Goal: Transaction & Acquisition: Purchase product/service

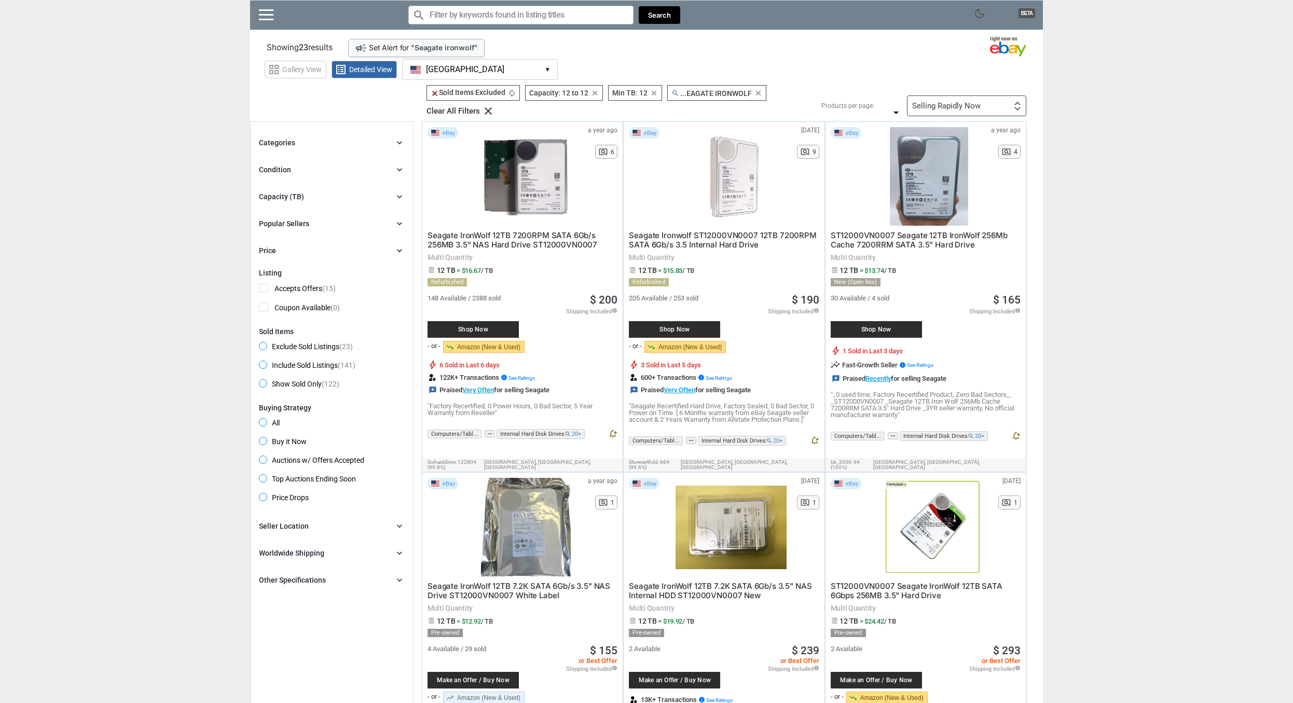
click at [313, 203] on div "Categories chevron_right search close Select All shown | Clear All shown Comput…" at bounding box center [332, 196] width 146 height 120
click at [394, 194] on div "Capacity (TB) chevron_right" at bounding box center [332, 196] width 146 height 12
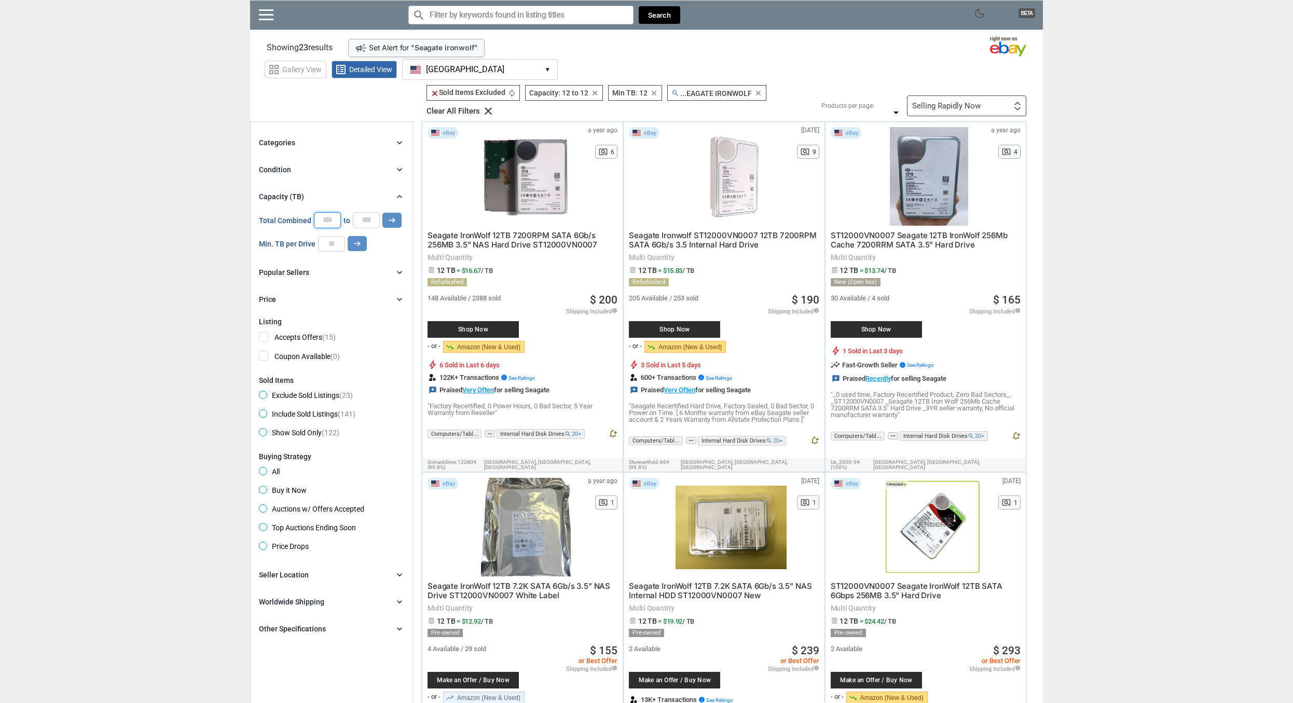
drag, startPoint x: 313, startPoint y: 222, endPoint x: 456, endPoint y: 234, distance: 143.2
drag, startPoint x: 318, startPoint y: 248, endPoint x: 515, endPoint y: 269, distance: 197.7
type input "*"
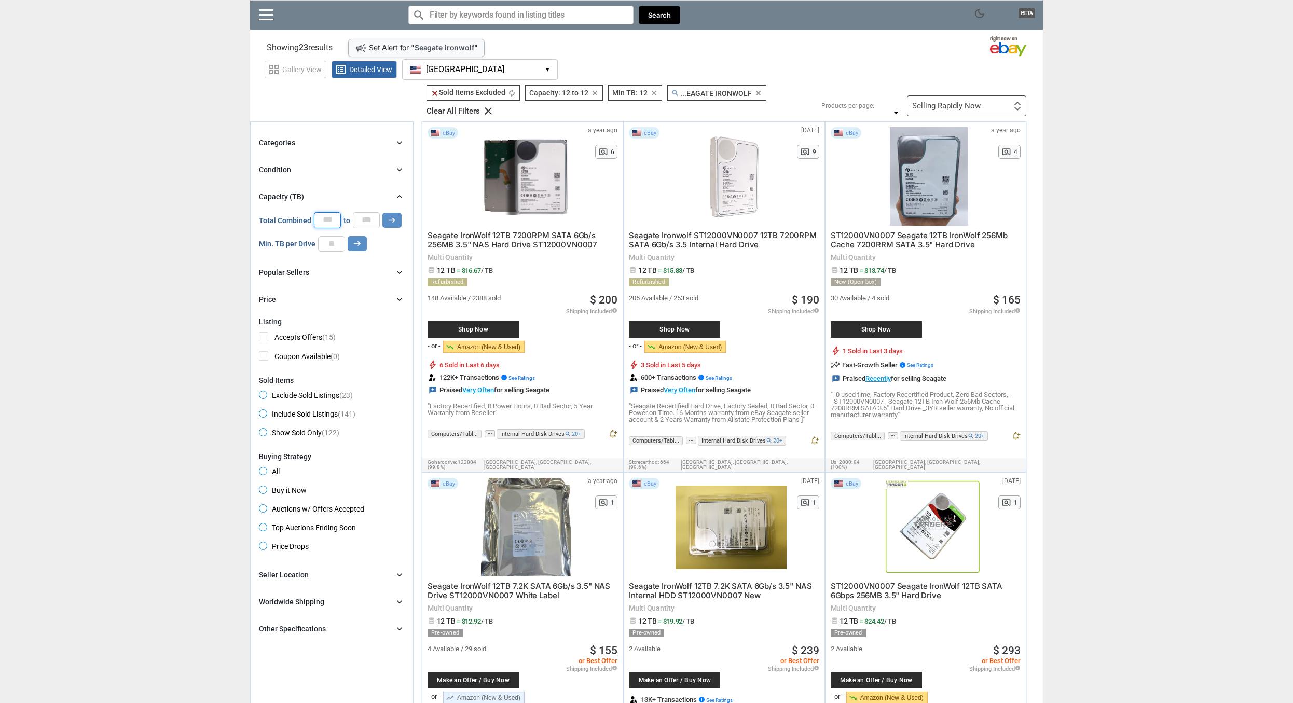
drag, startPoint x: 314, startPoint y: 222, endPoint x: 502, endPoint y: 230, distance: 187.4
type input "***"
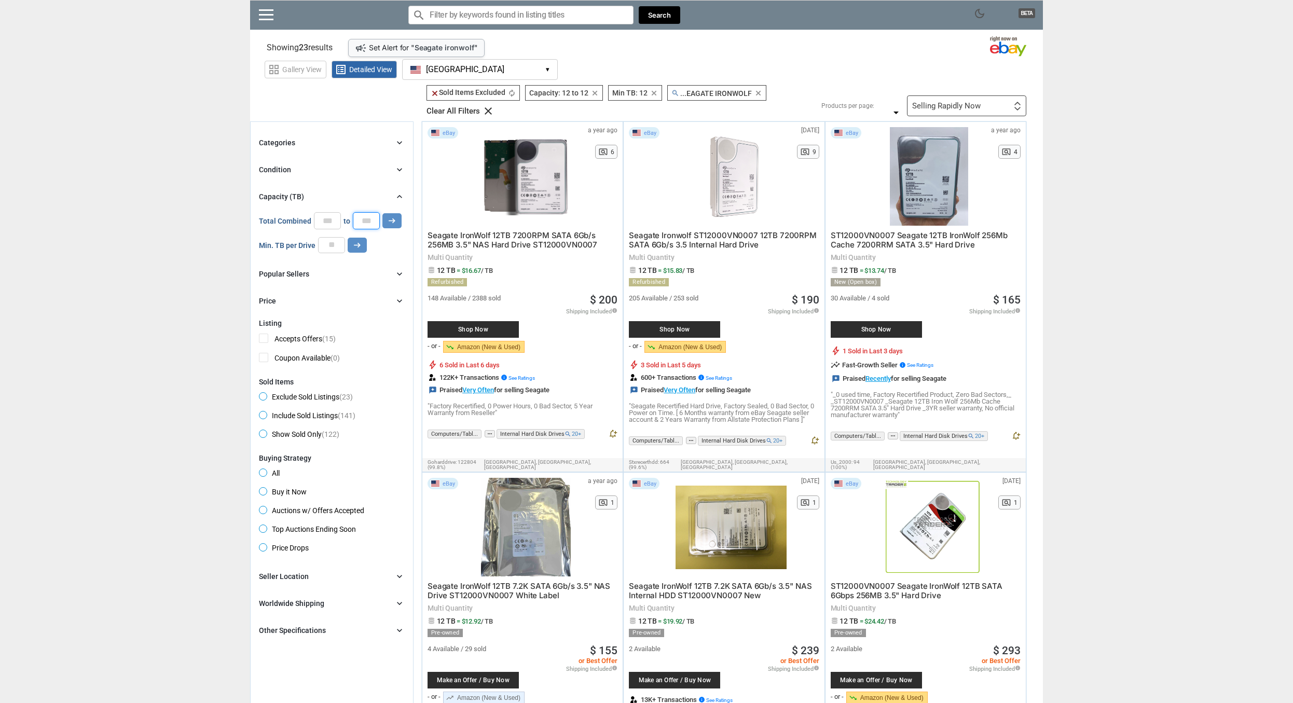
drag, startPoint x: 357, startPoint y: 219, endPoint x: 682, endPoint y: 266, distance: 328.0
click at [380, 229] on input "**" at bounding box center [366, 220] width 27 height 17
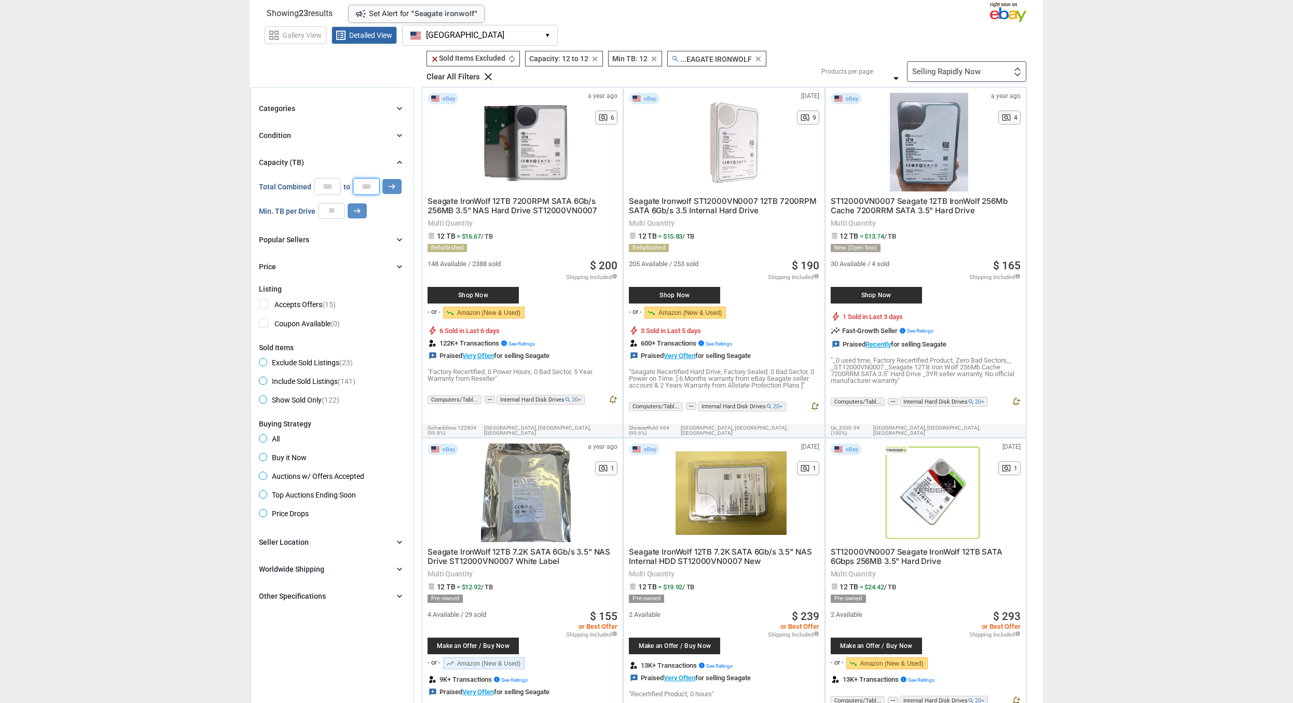
scroll to position [0, 0]
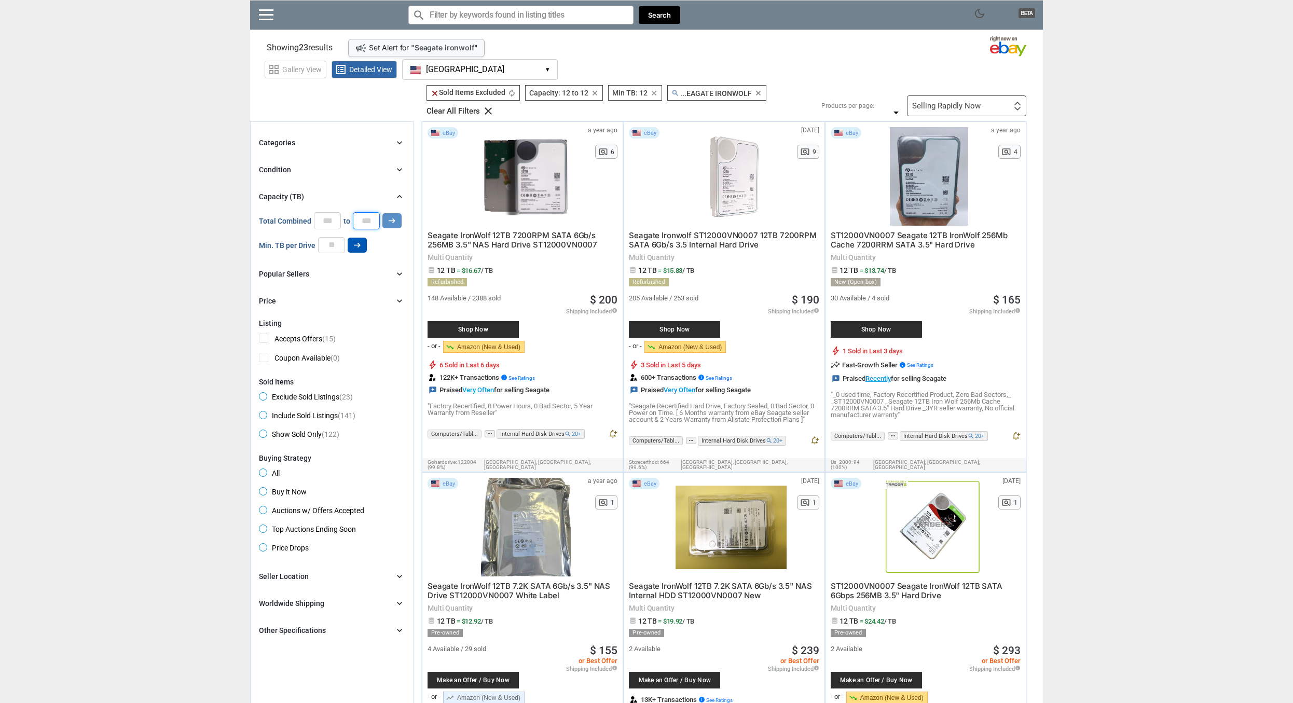
type input "**"
click at [354, 250] on icon "arrow_right_alt" at bounding box center [357, 245] width 10 height 10
click at [595, 91] on icon "clear" at bounding box center [595, 93] width 8 height 8
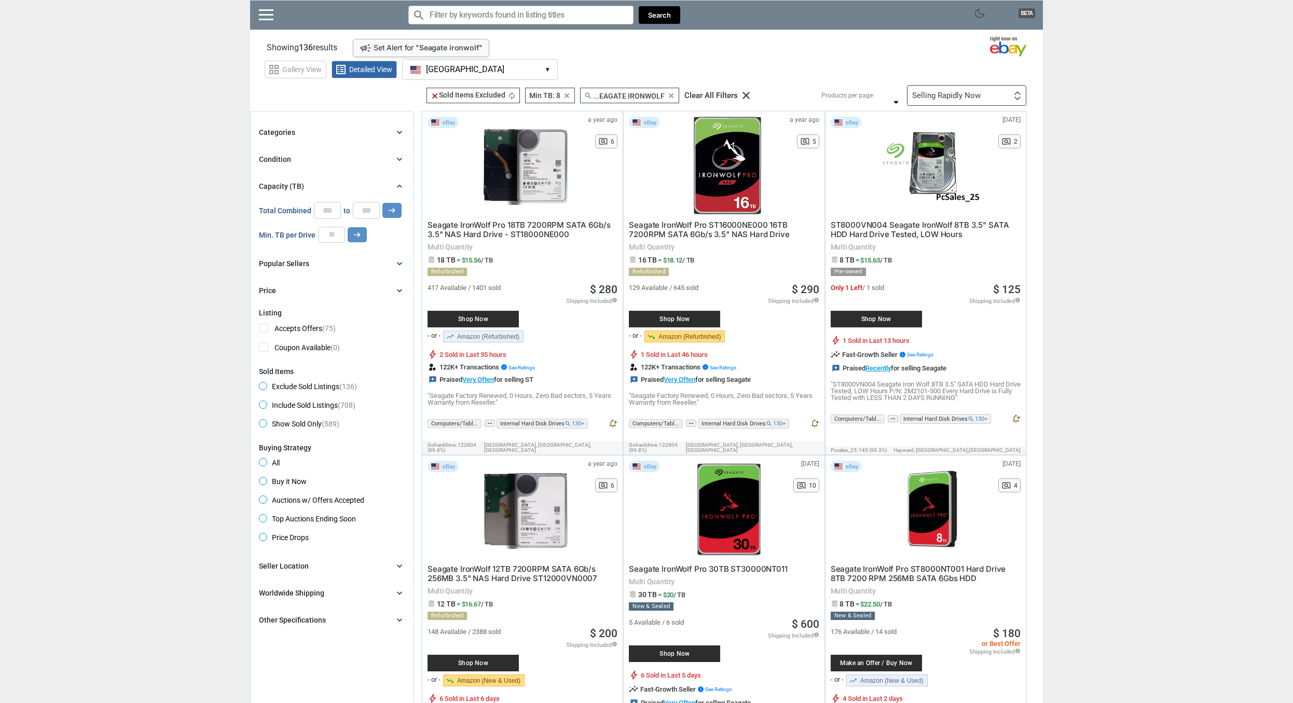
click at [568, 95] on icon "clear" at bounding box center [567, 96] width 8 height 8
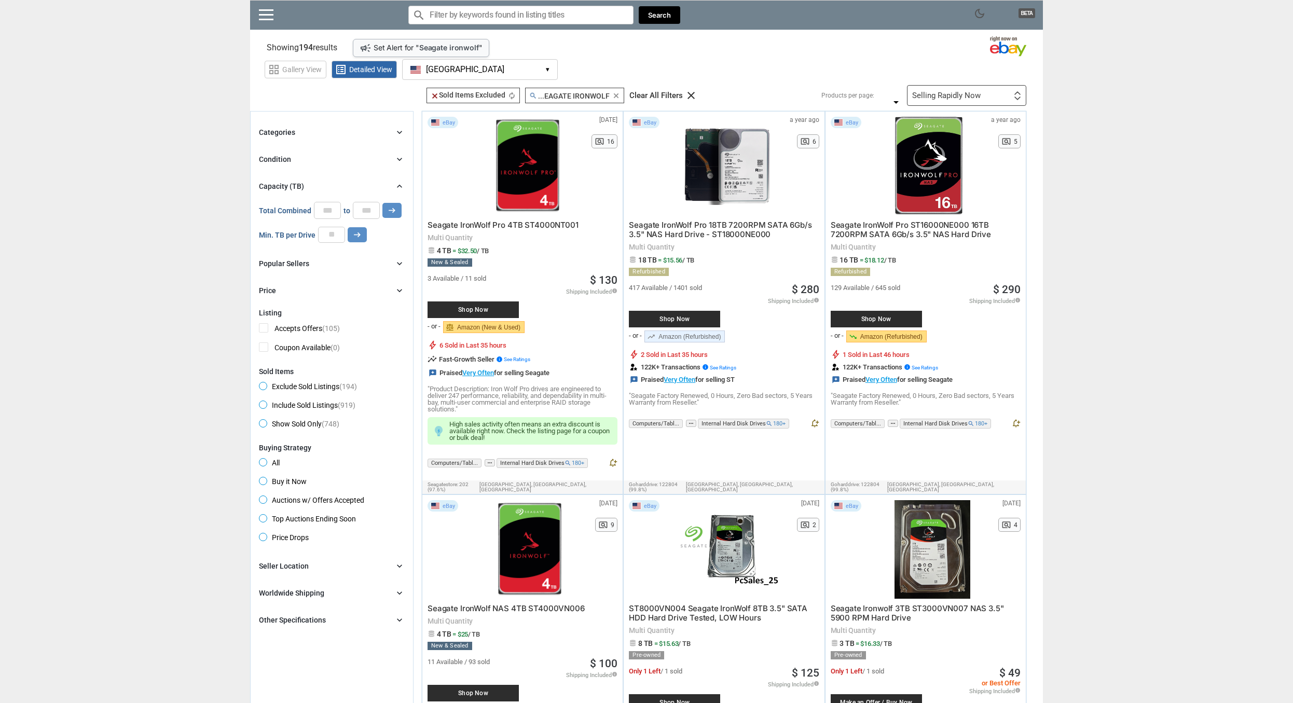
click at [616, 94] on icon "clear" at bounding box center [616, 96] width 8 height 8
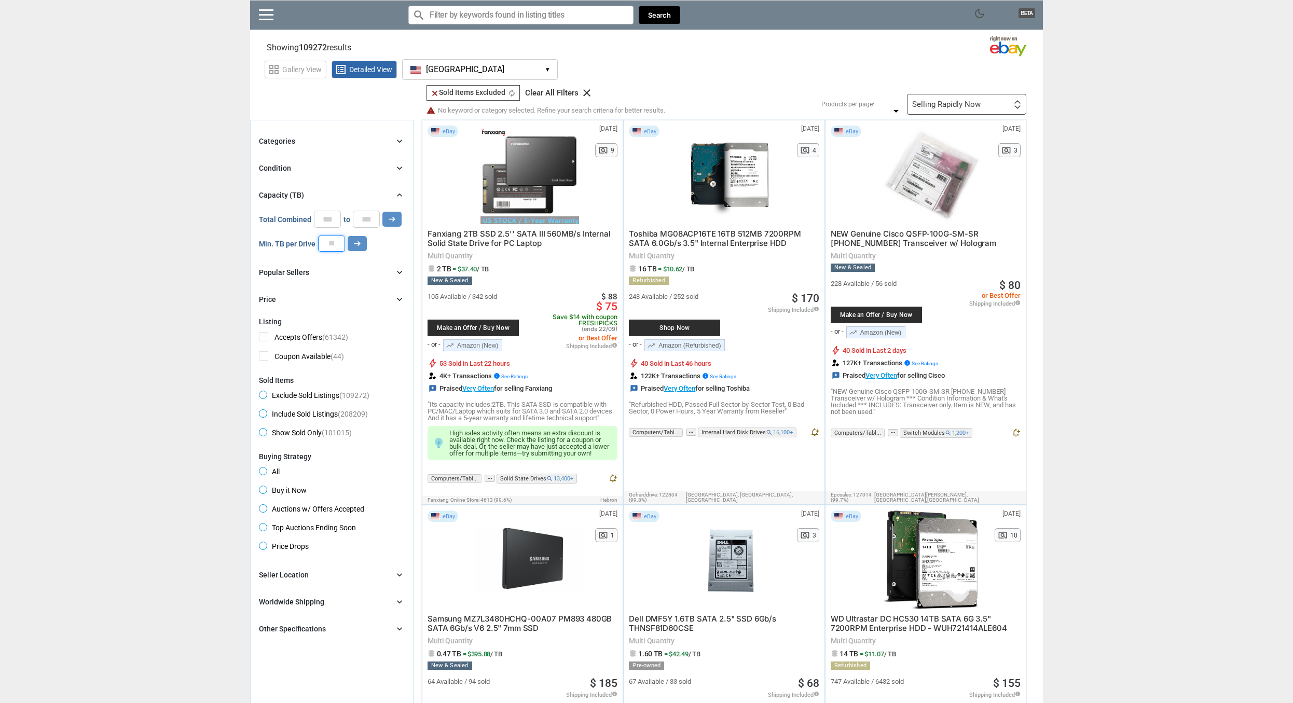
drag, startPoint x: 322, startPoint y: 243, endPoint x: 462, endPoint y: 247, distance: 140.1
type input "*"
click at [356, 244] on icon "arrow_right_alt" at bounding box center [357, 244] width 10 height 10
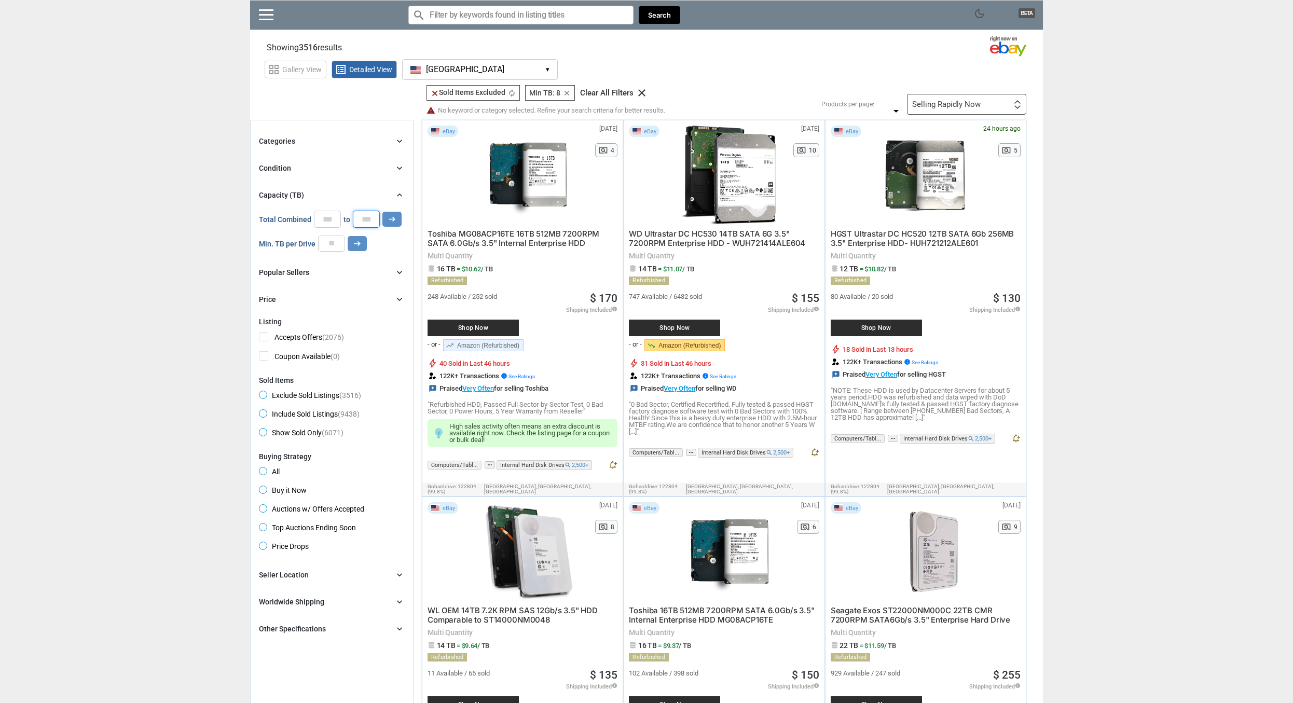
click at [360, 219] on input "number" at bounding box center [366, 219] width 27 height 17
click at [394, 198] on div "Capacity (TB) chevron_right" at bounding box center [332, 195] width 146 height 12
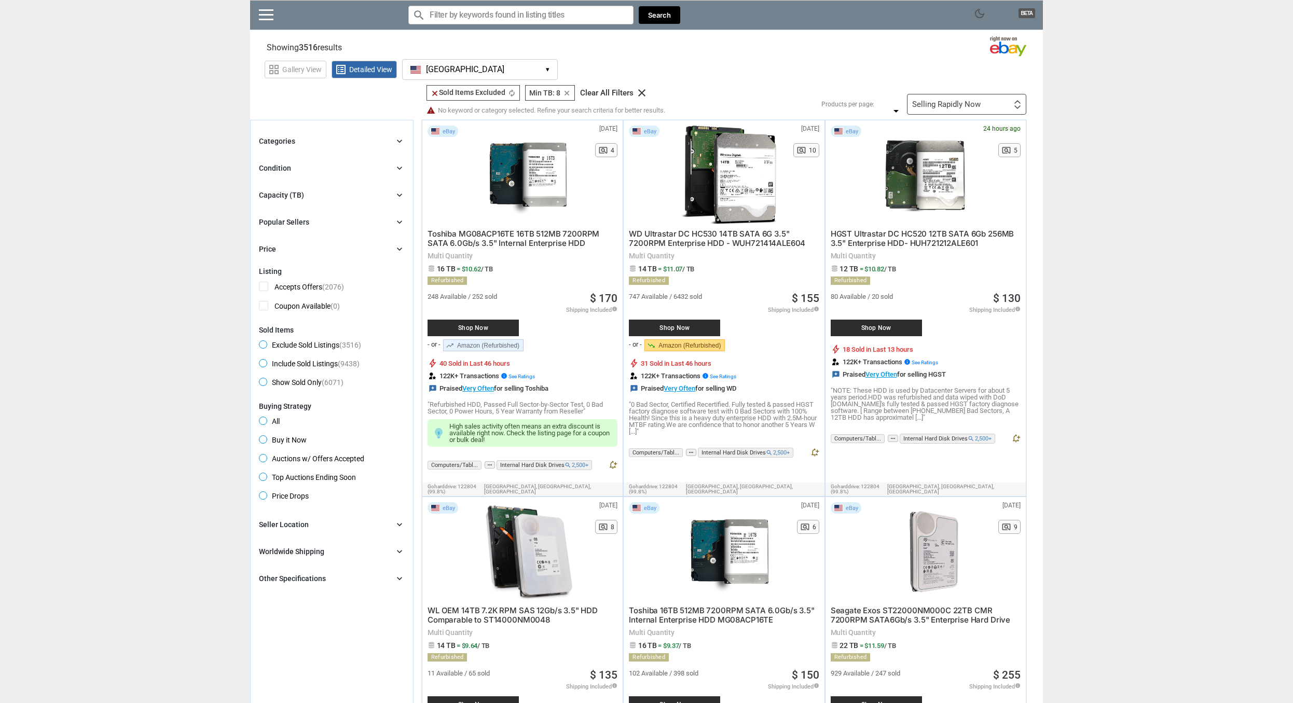
click at [394, 198] on div "Capacity (TB) chevron_right" at bounding box center [332, 195] width 146 height 12
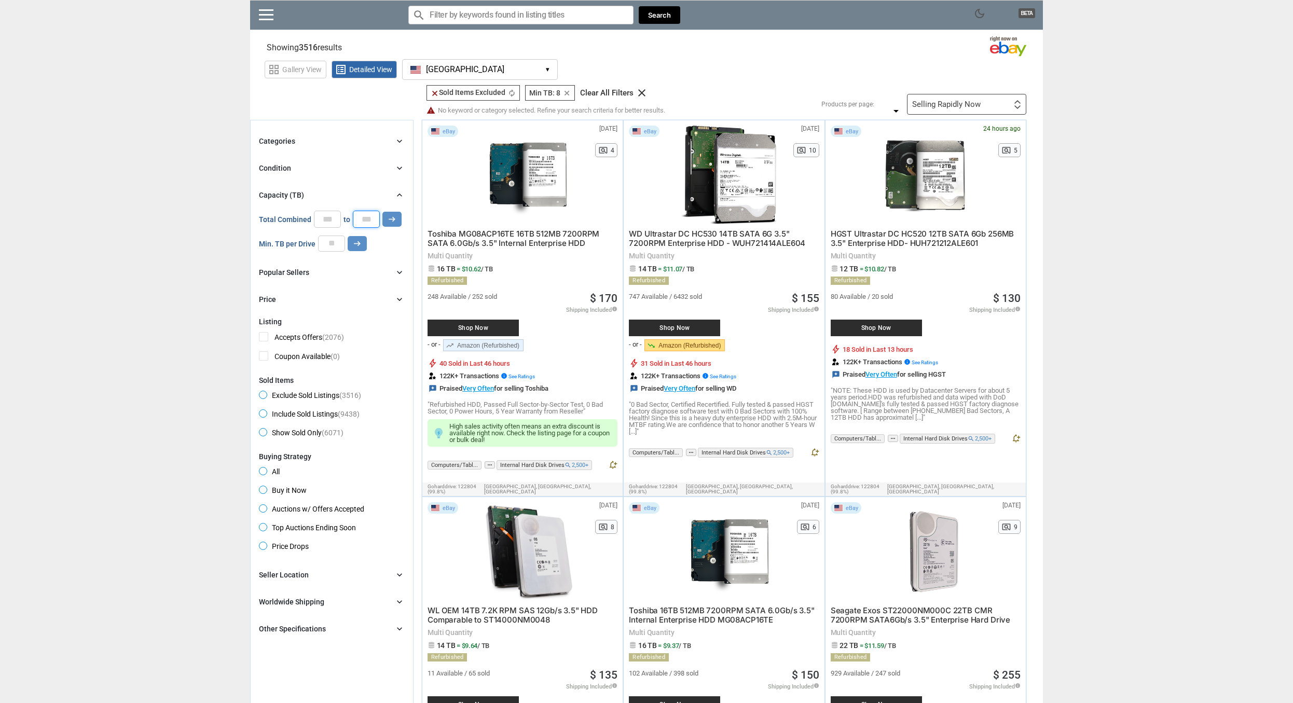
click at [357, 218] on input "number" at bounding box center [366, 219] width 27 height 17
type input "*"
click at [394, 217] on icon "arrow_right_alt" at bounding box center [392, 219] width 10 height 10
type input "*"
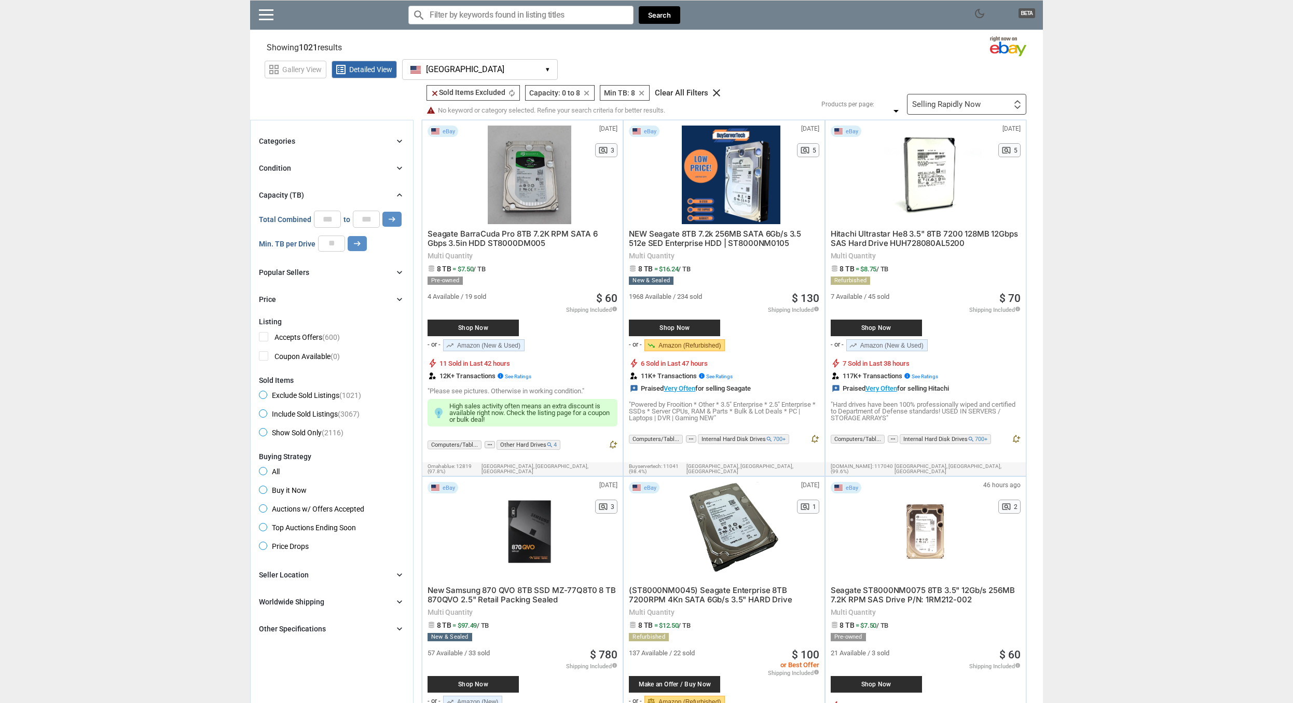
click at [292, 166] on div "Condition chevron_right" at bounding box center [332, 168] width 146 height 12
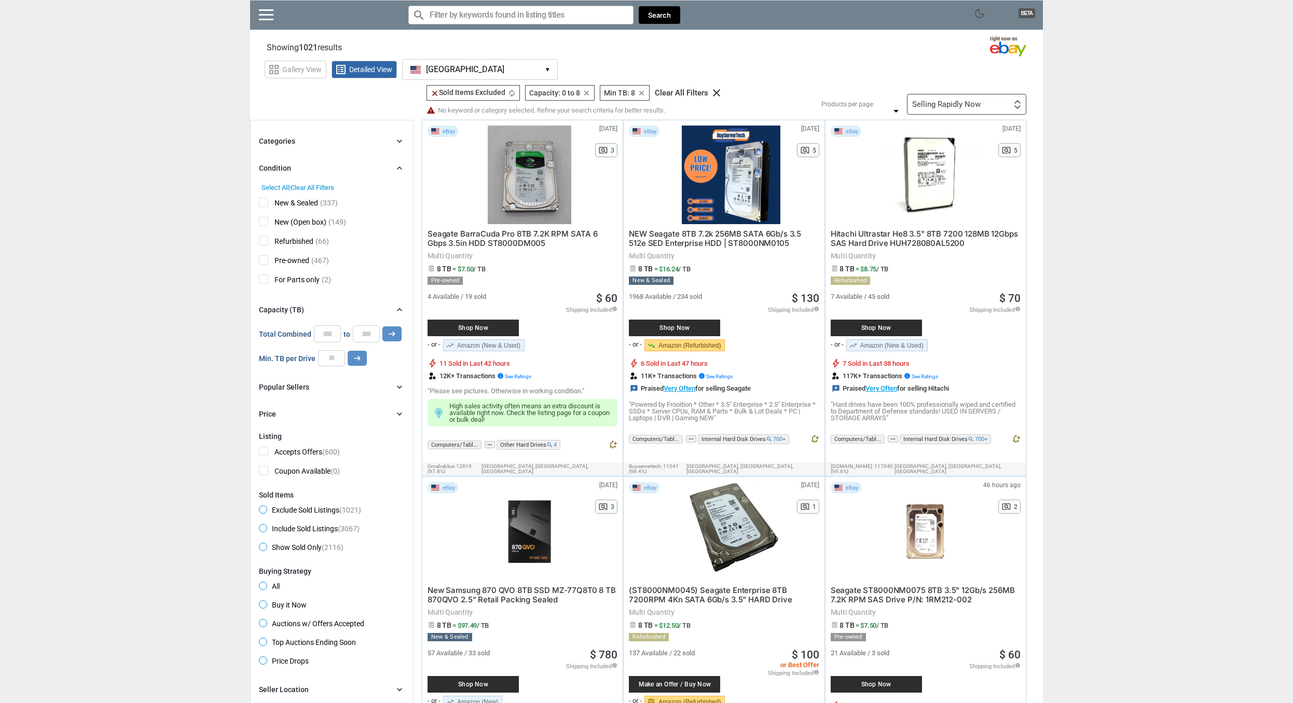
click at [269, 224] on span "New (Open box)" at bounding box center [292, 223] width 67 height 13
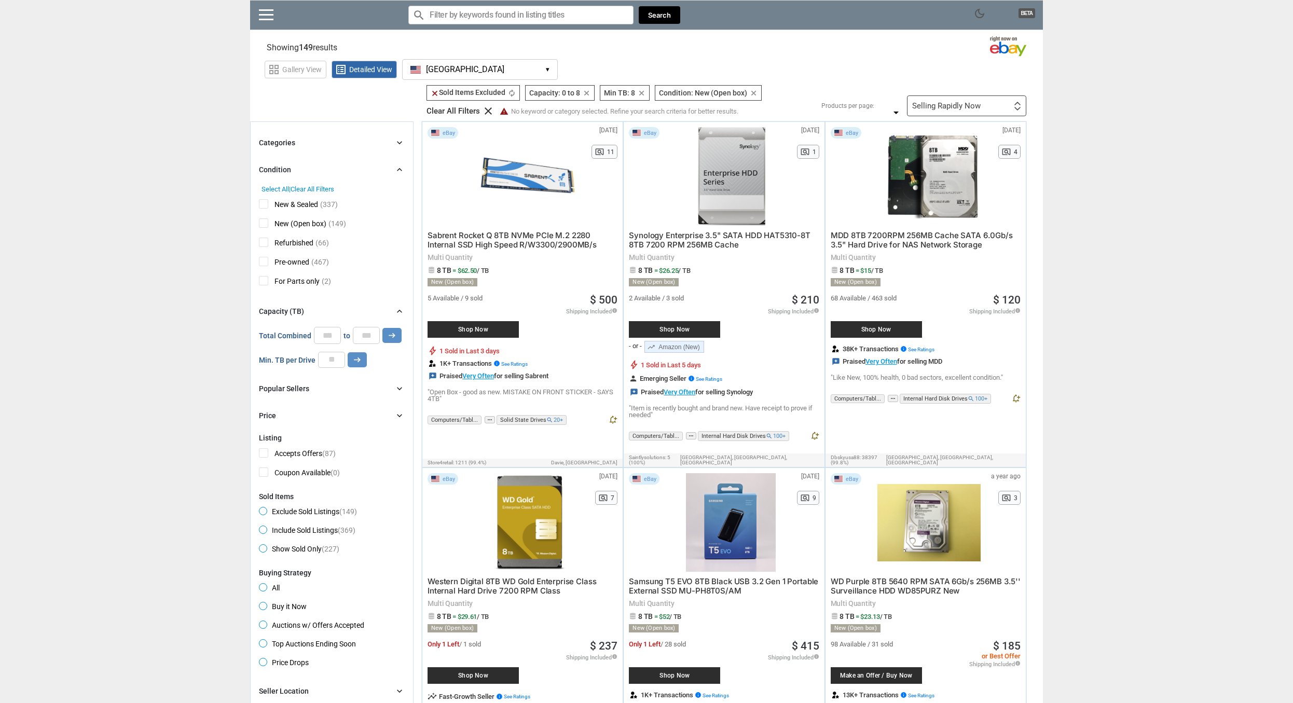
click at [268, 234] on div "New & Sealed (337) New (Open box) (149) Refurbished (66) Pre-owned (467) For Pa…" at bounding box center [332, 242] width 146 height 98
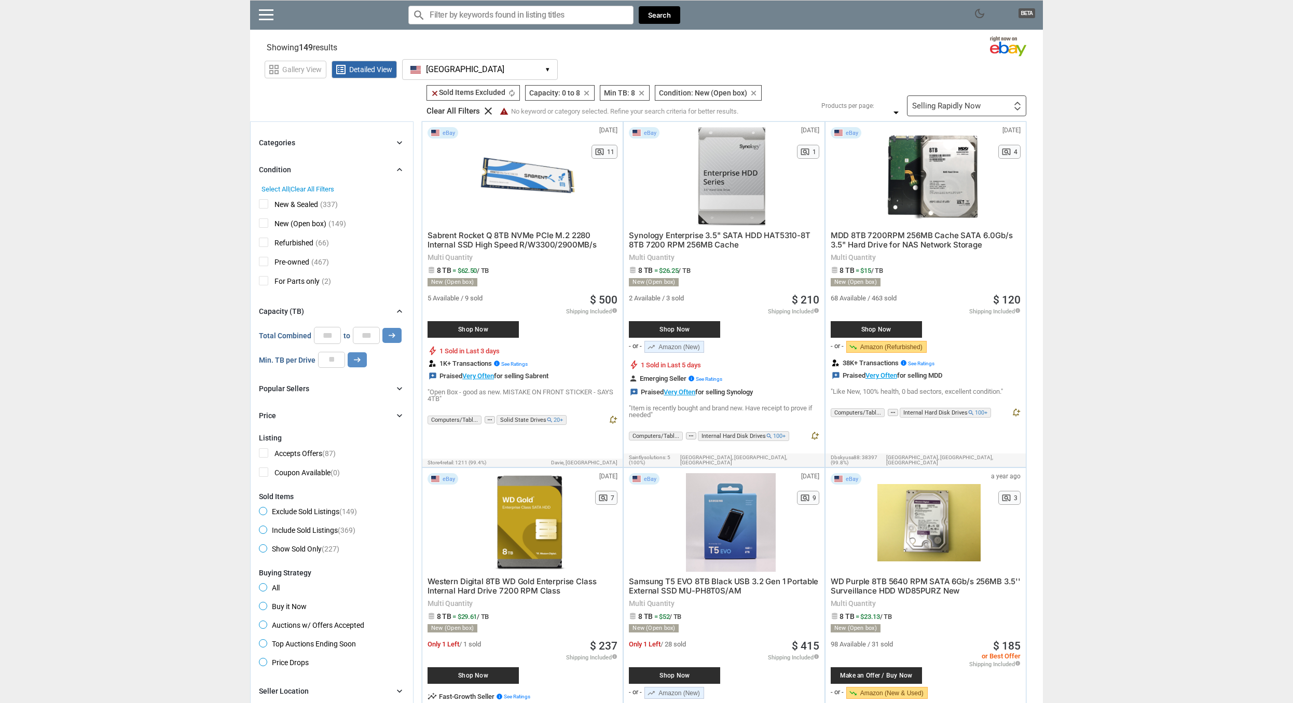
click at [287, 140] on div "Categories" at bounding box center [277, 142] width 36 height 10
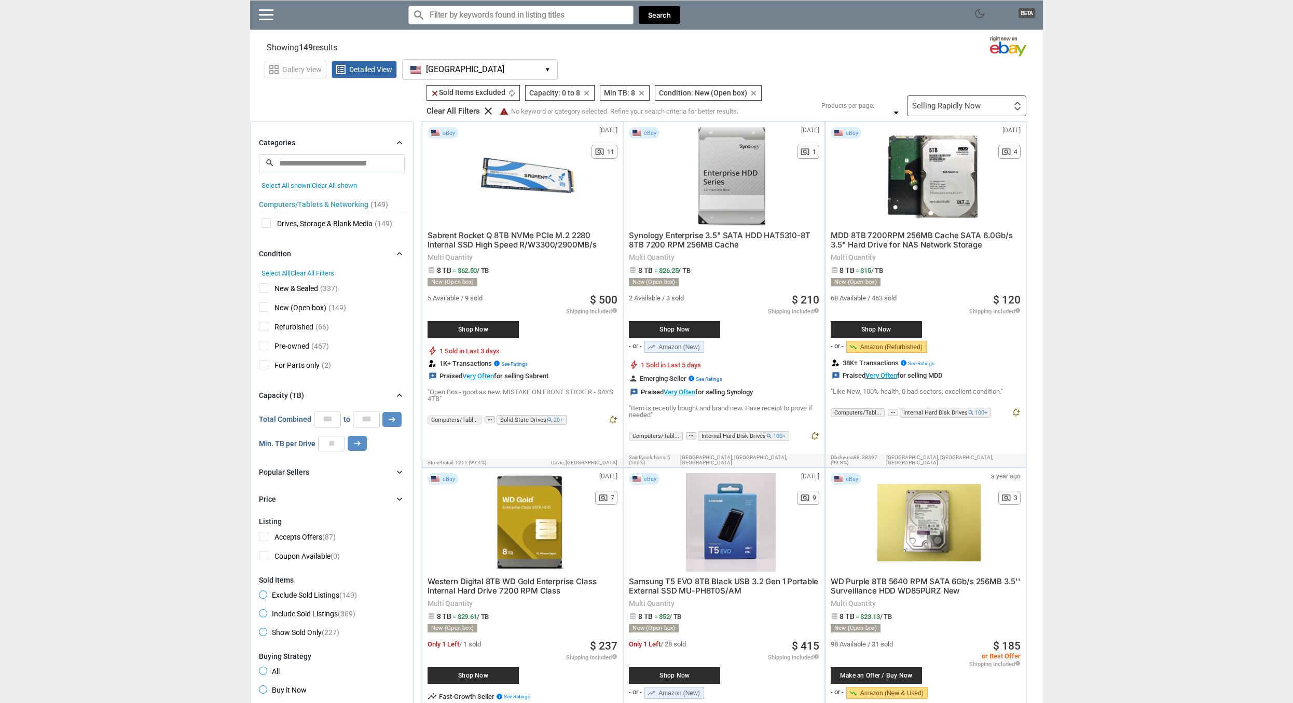
click at [955, 99] on div "Selling Rapidly Now First or Last Chance to Buy Recently Listed Selling Rapidly…" at bounding box center [966, 105] width 119 height 21
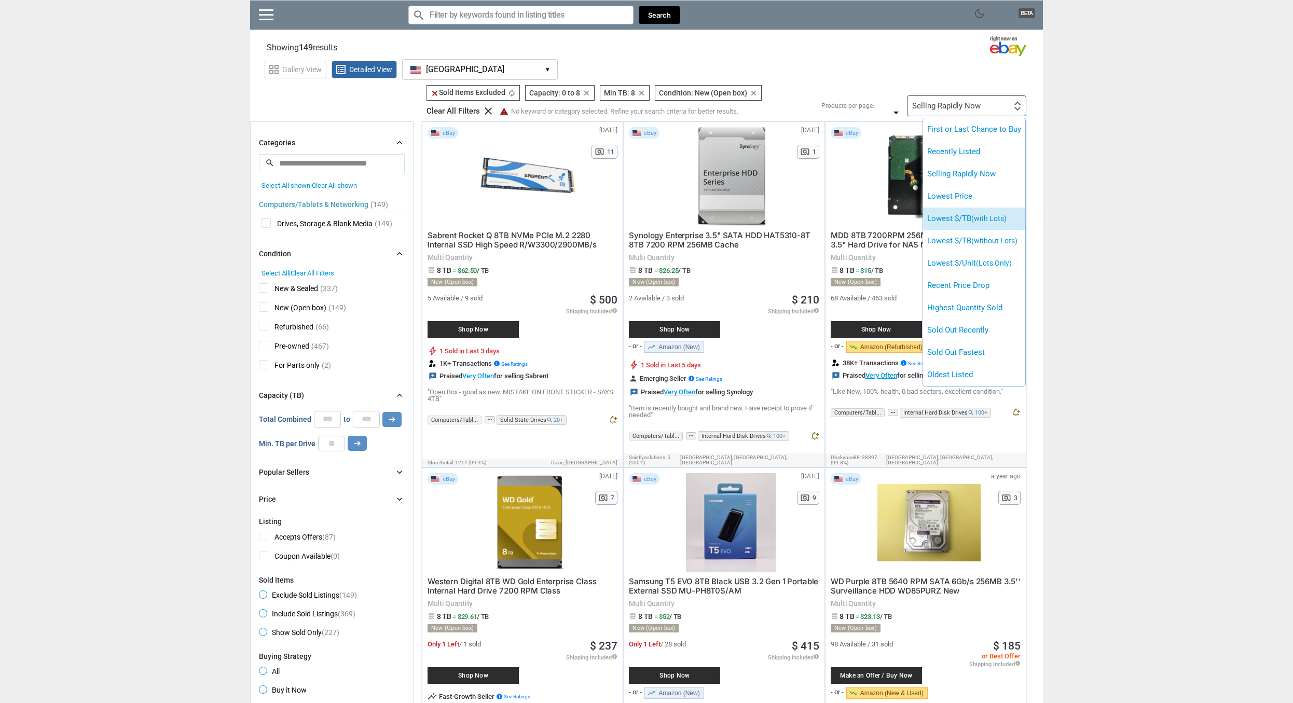
click at [1014, 223] on li "Lowest $/TB (with Lots)" at bounding box center [974, 219] width 102 height 22
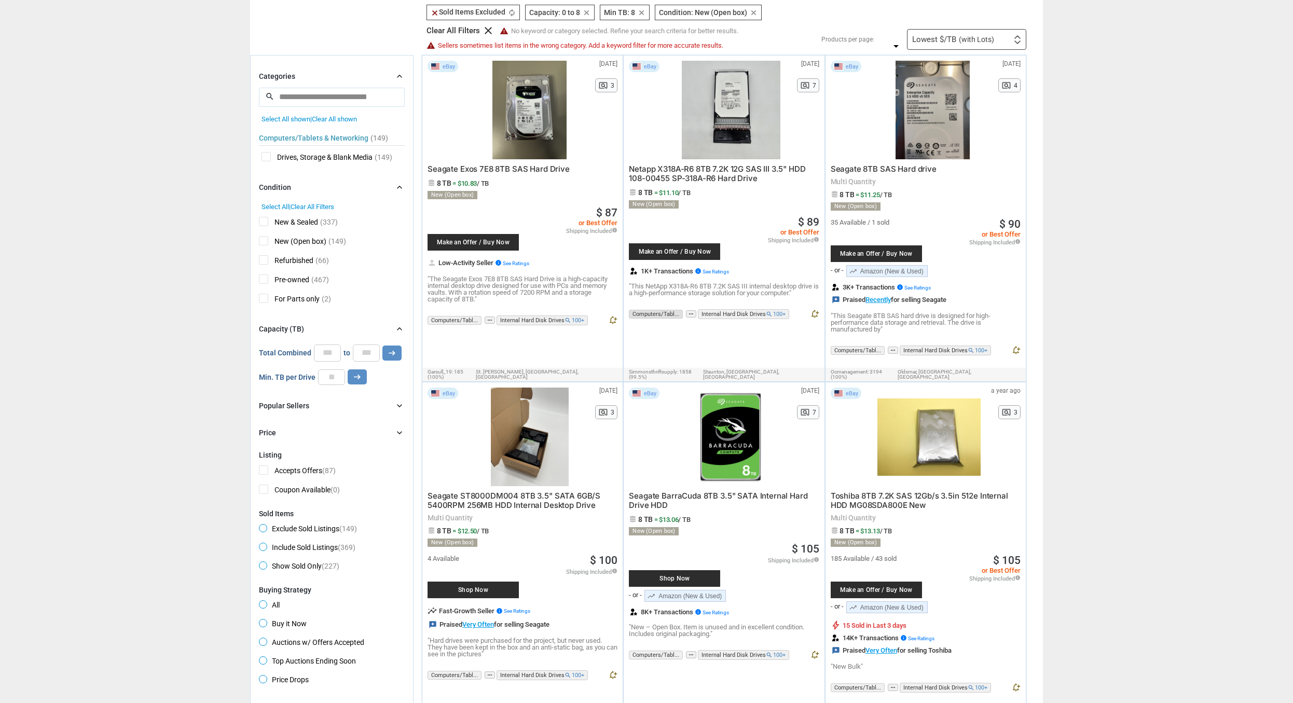
scroll to position [106, 0]
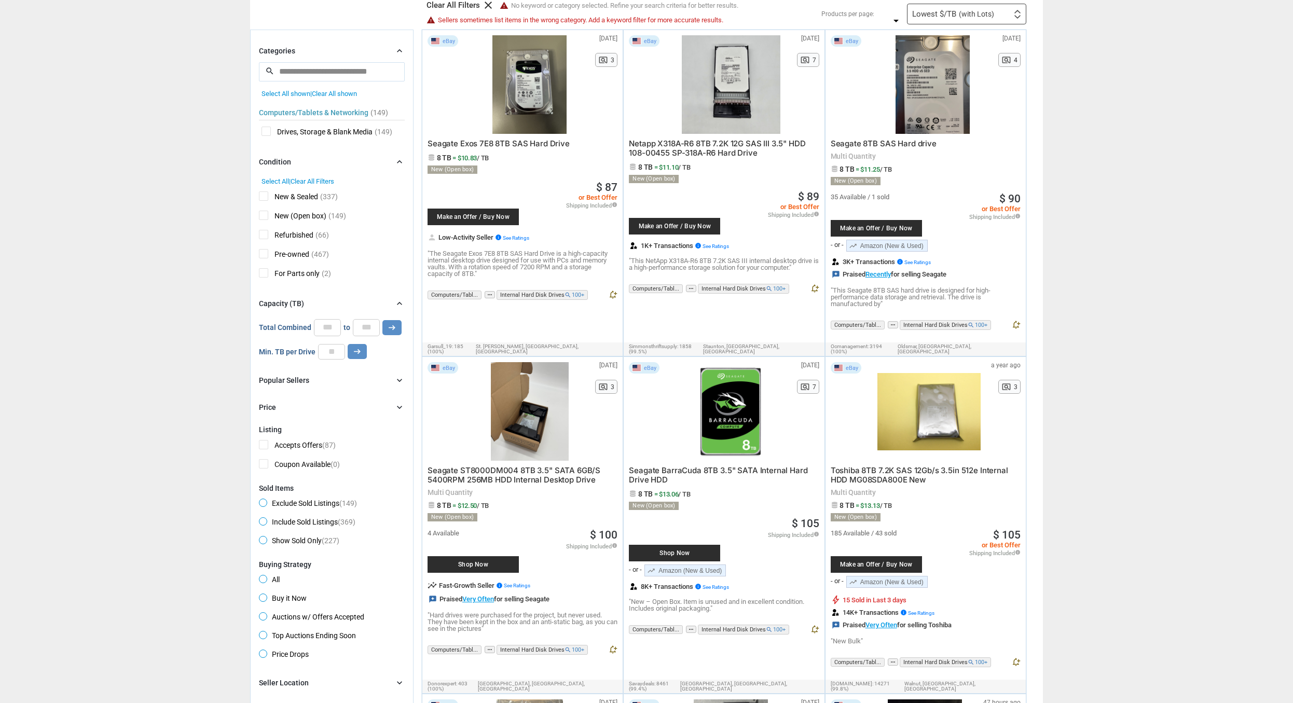
click at [261, 222] on span "New (Open box)" at bounding box center [292, 217] width 67 height 13
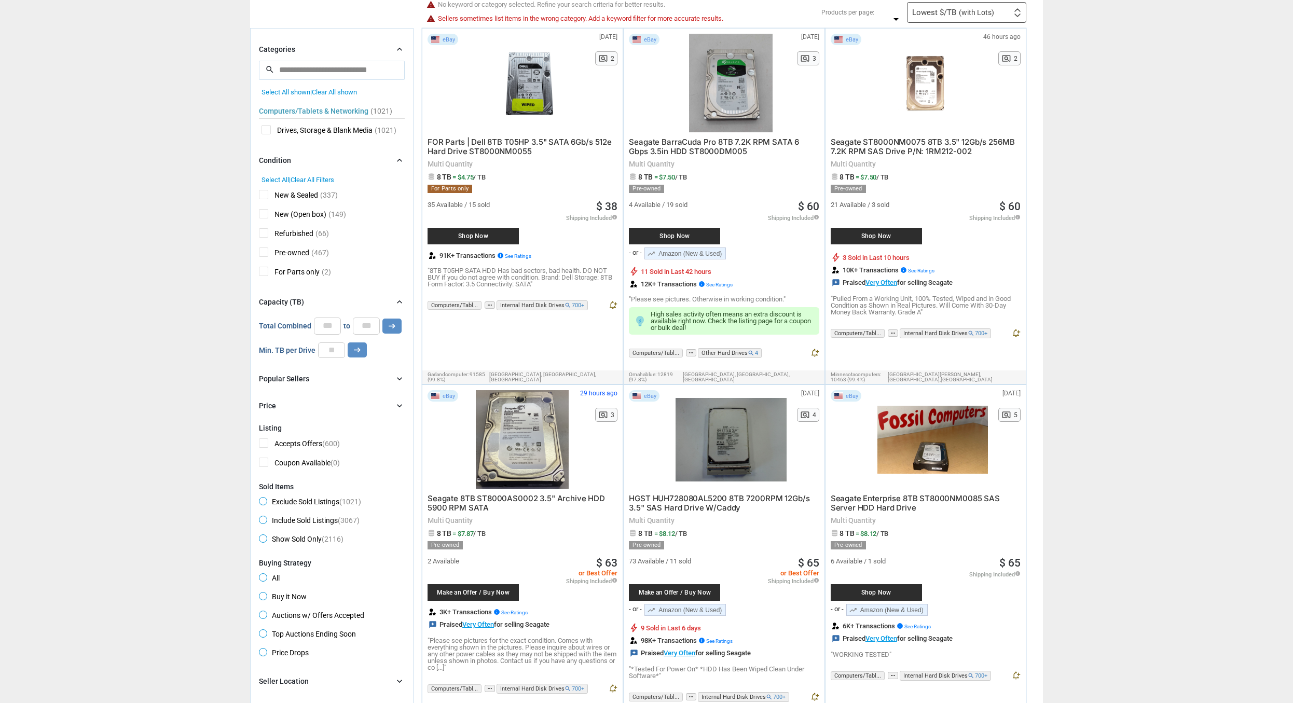
click at [995, 141] on span "Seagate ST8000NM0075 8TB 3.5" 12Gb/s 256MB 7.2K RPM SAS Drive P/N: 1RM212-002" at bounding box center [923, 146] width 184 height 19
